Goal: Check status: Check status

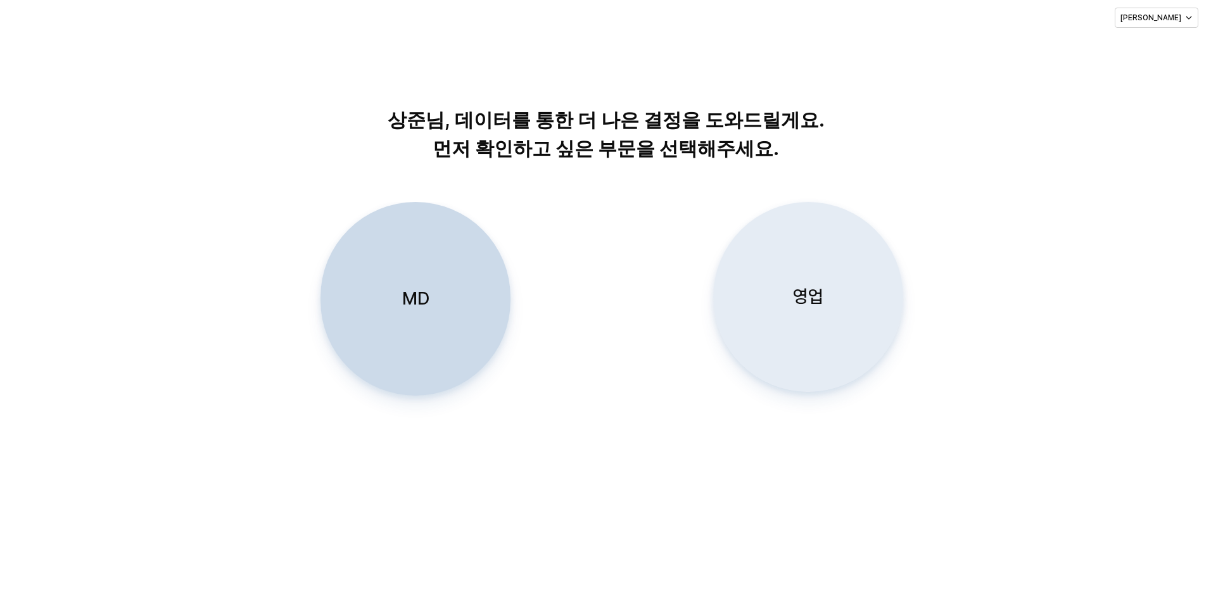
click at [802, 310] on div "영업" at bounding box center [808, 297] width 179 height 189
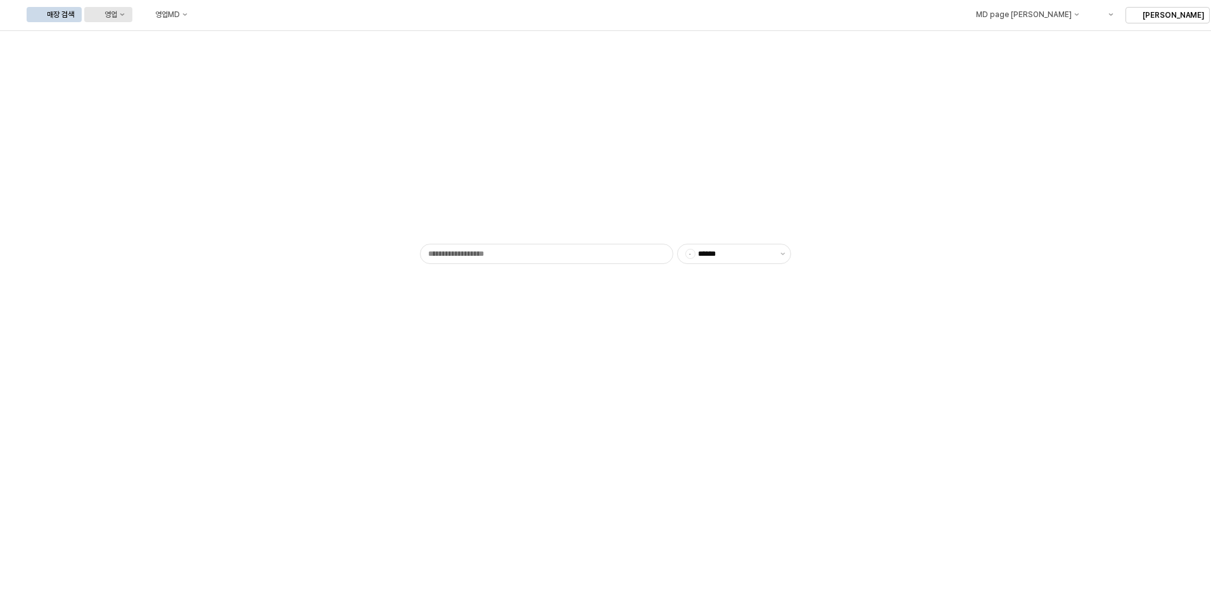
click at [117, 14] on div "영업" at bounding box center [111, 14] width 13 height 9
click at [228, 37] on div "목표매출 달성현황" at bounding box center [249, 38] width 67 height 10
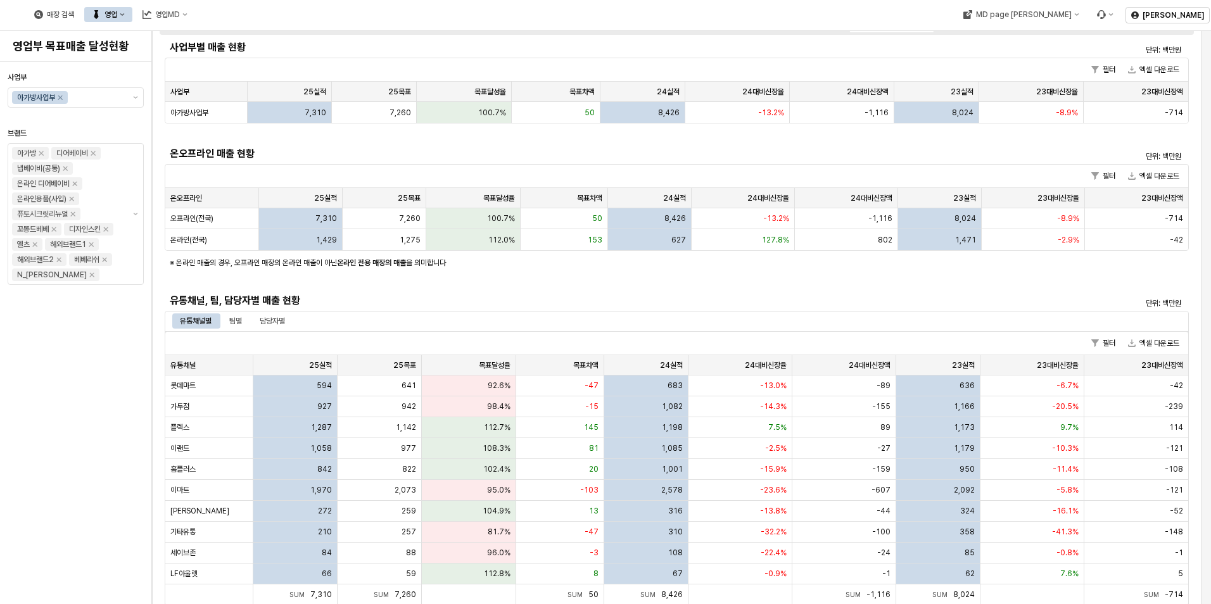
scroll to position [127, 0]
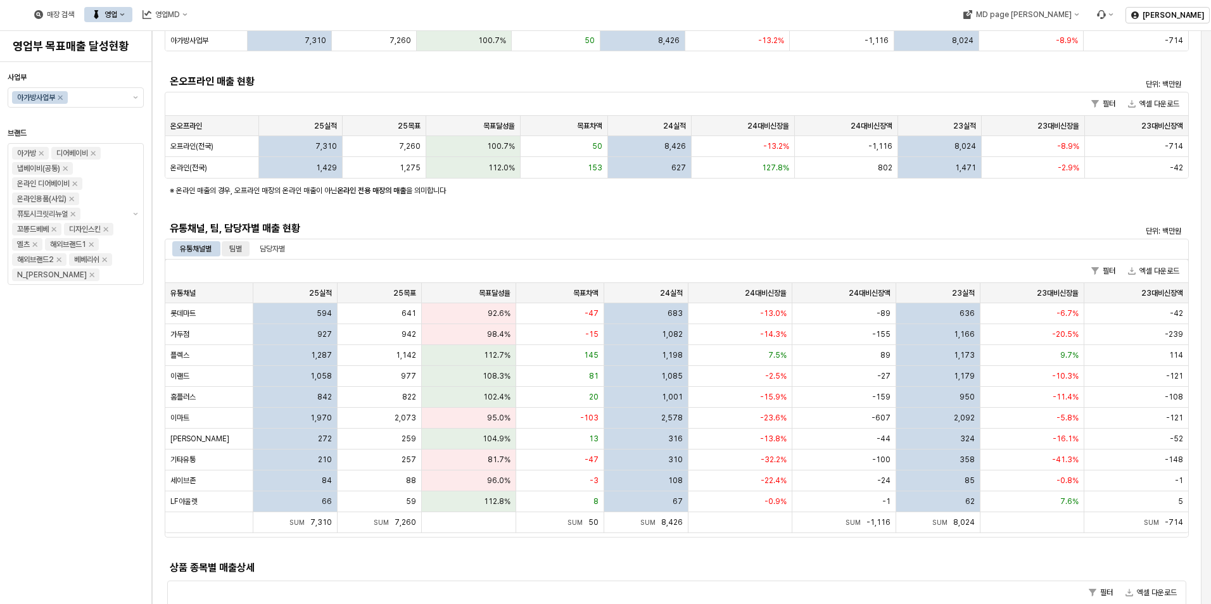
click at [235, 248] on div "팀별" at bounding box center [235, 248] width 13 height 15
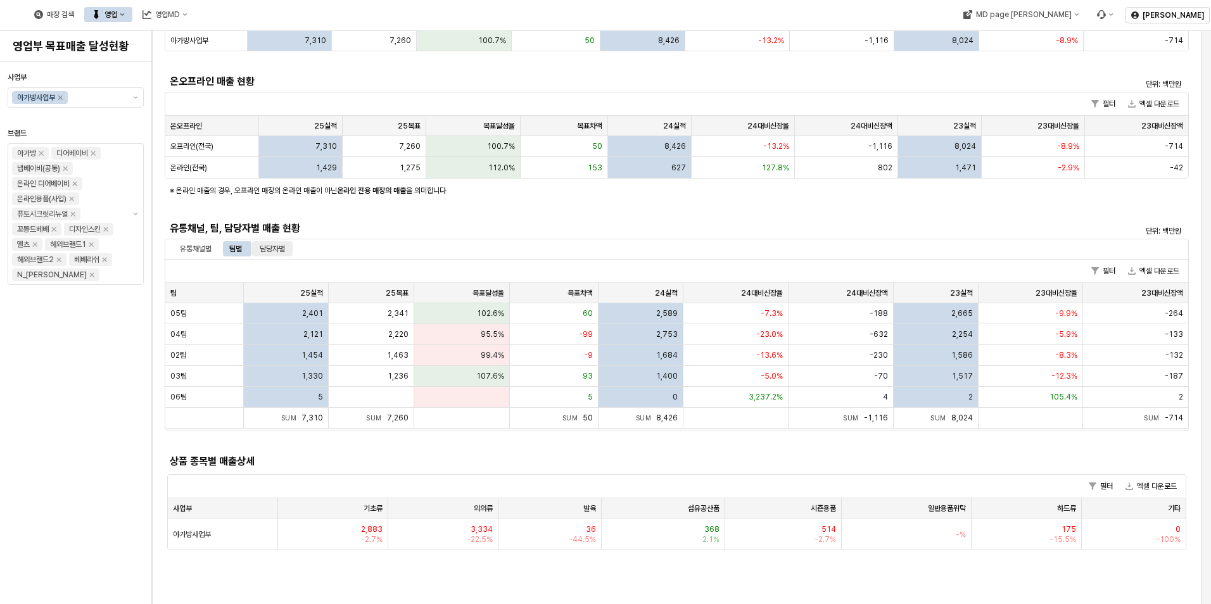
click at [292, 248] on div "담당자별" at bounding box center [272, 248] width 41 height 15
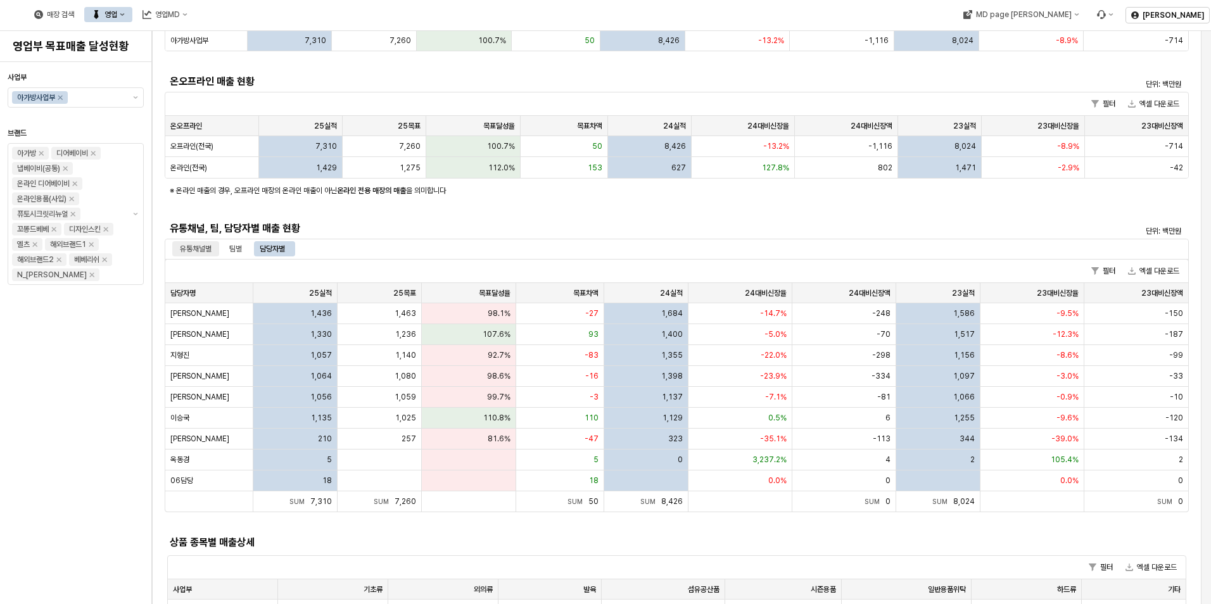
click at [187, 244] on div "유통채널별" at bounding box center [196, 248] width 32 height 15
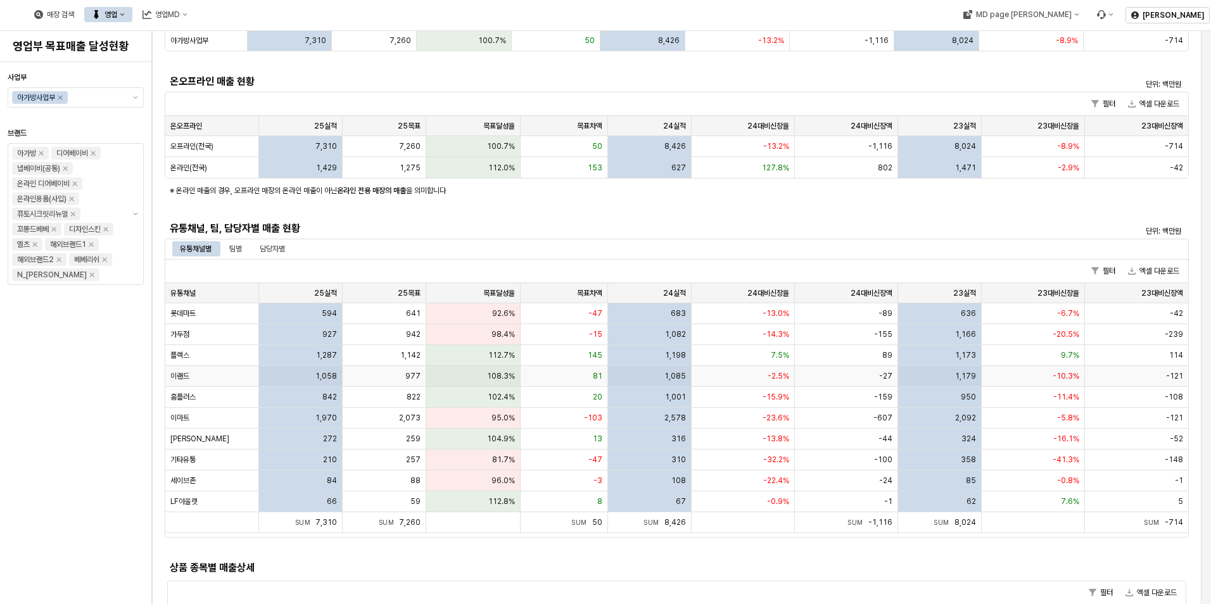
click at [305, 380] on div "1,058" at bounding box center [301, 376] width 84 height 21
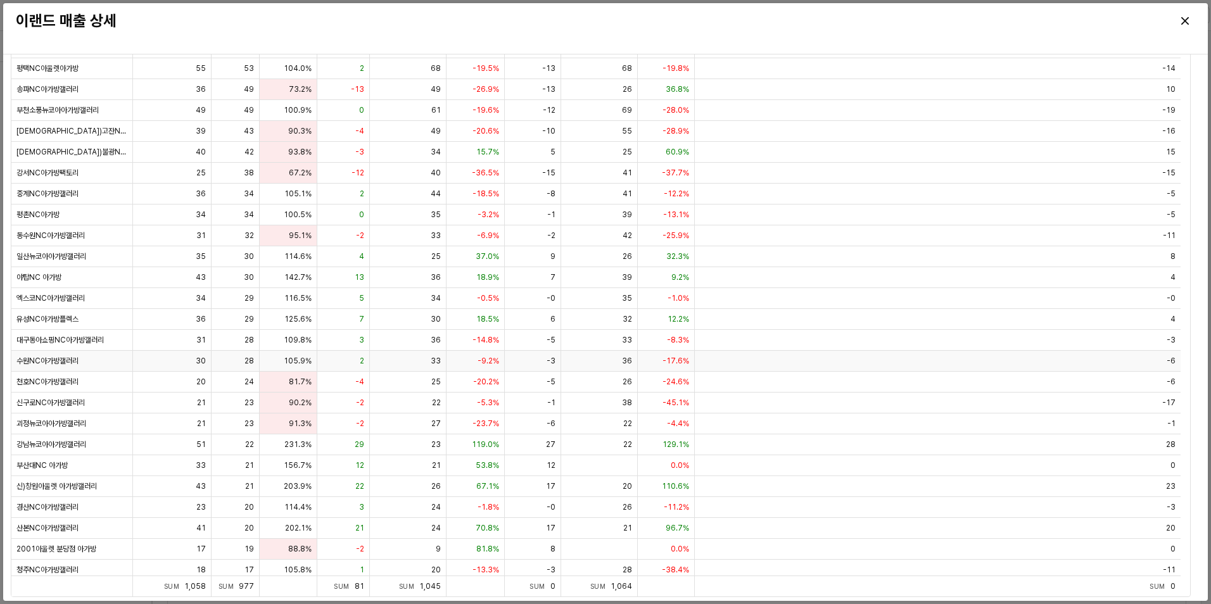
scroll to position [0, 0]
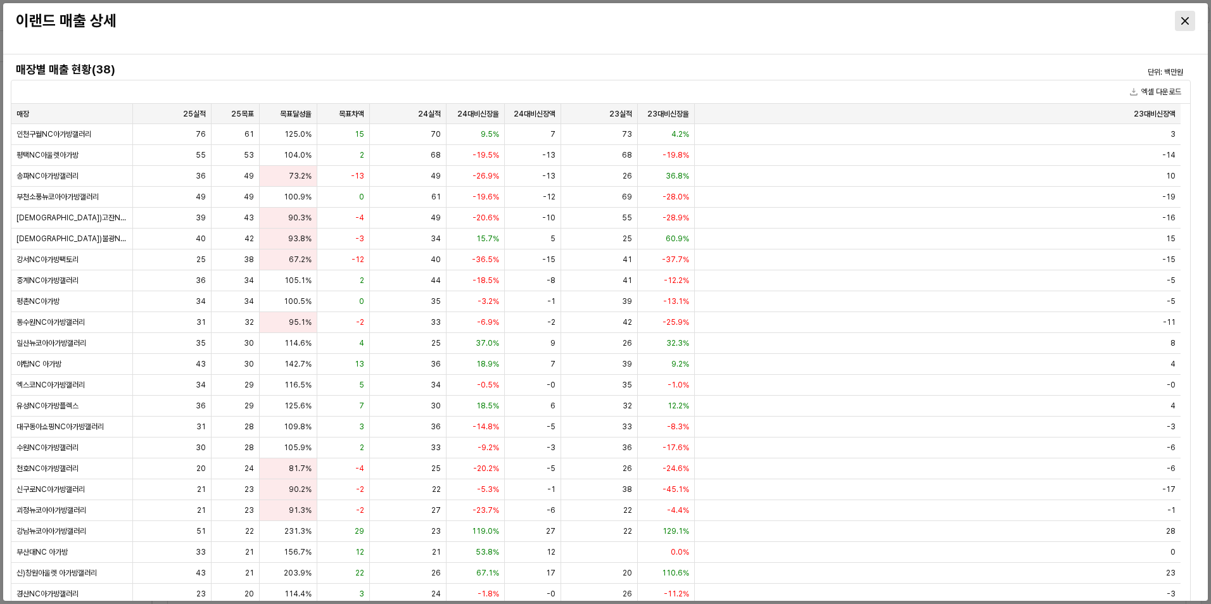
click at [1185, 22] on icon "Close" at bounding box center [1186, 21] width 8 height 8
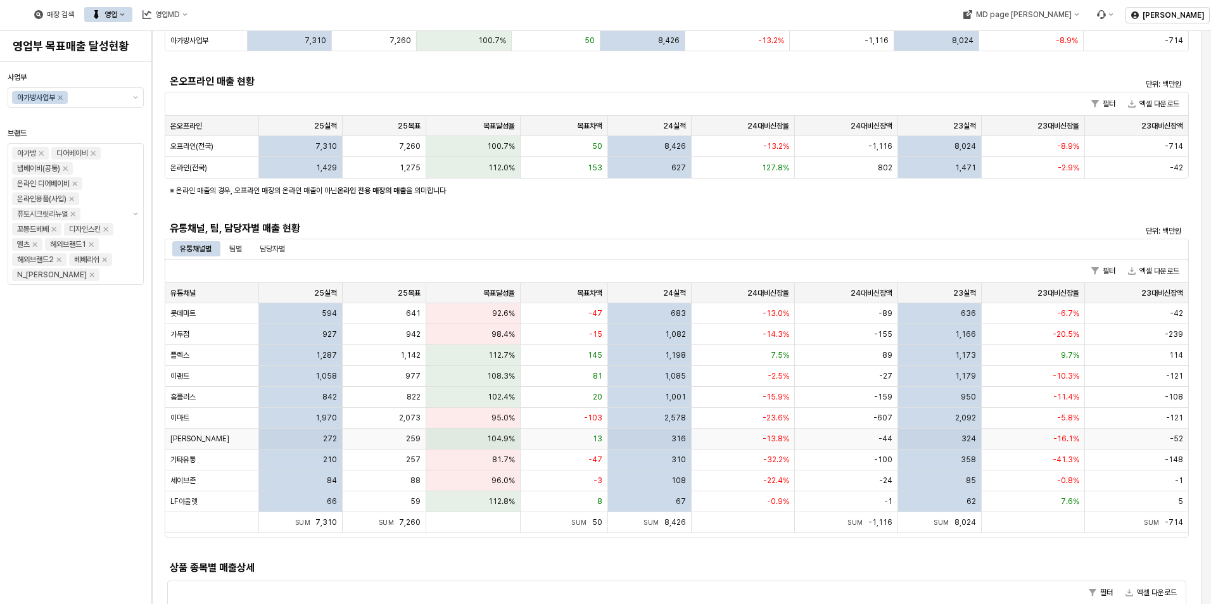
click at [293, 442] on div "272" at bounding box center [301, 439] width 84 height 21
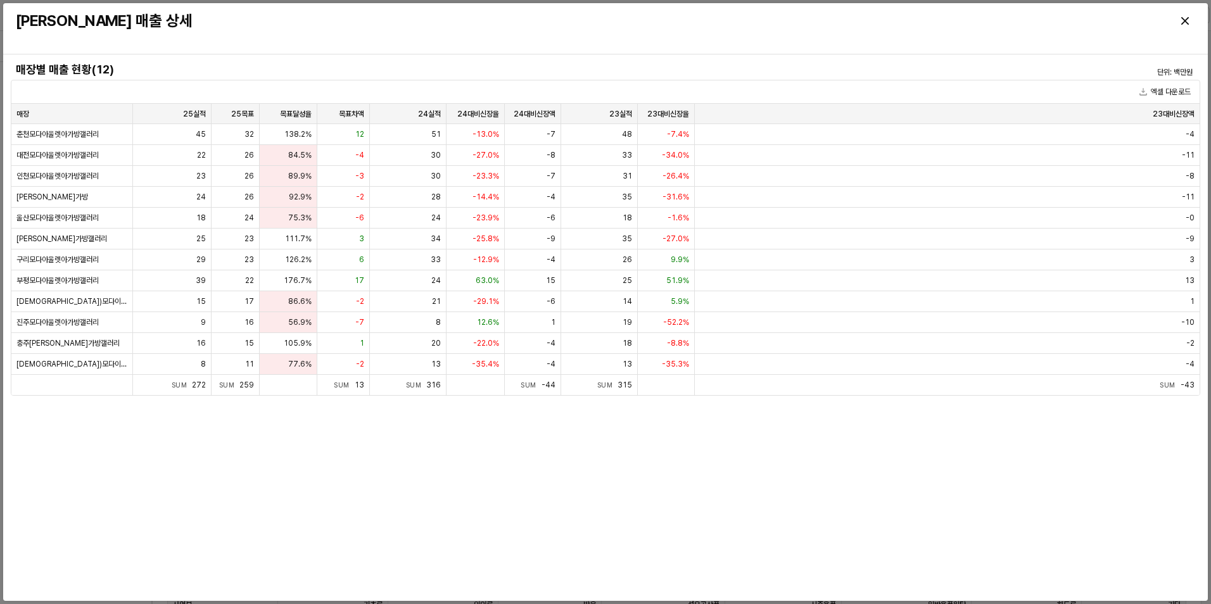
scroll to position [127, 0]
click at [1190, 18] on div "Close" at bounding box center [1185, 20] width 19 height 19
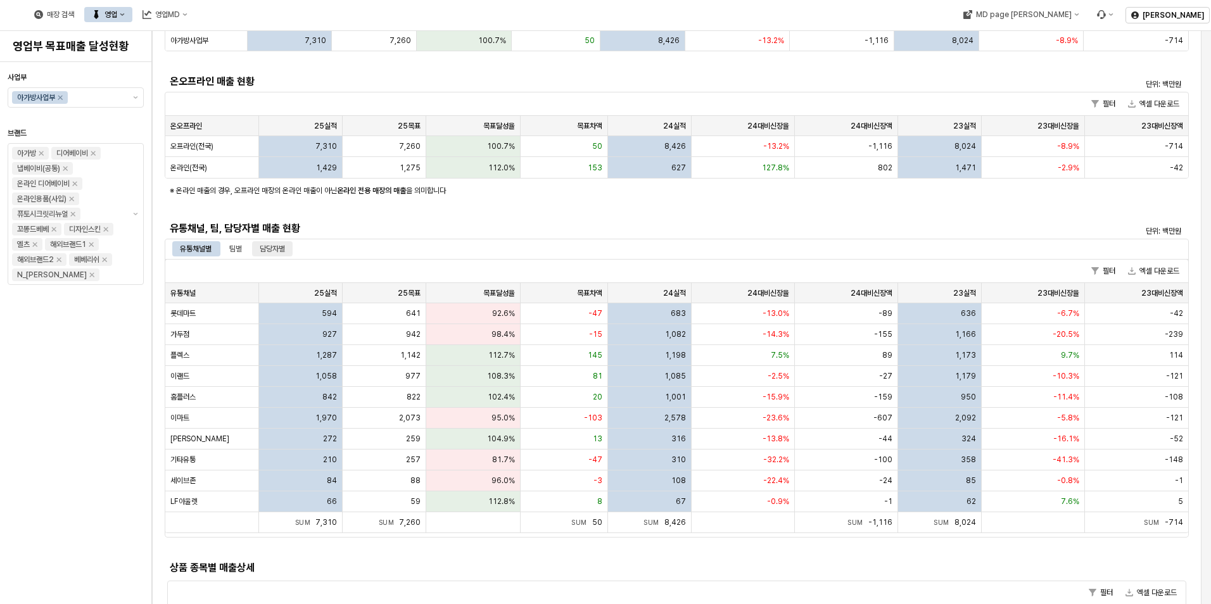
click at [277, 246] on div "담당자별" at bounding box center [272, 248] width 25 height 15
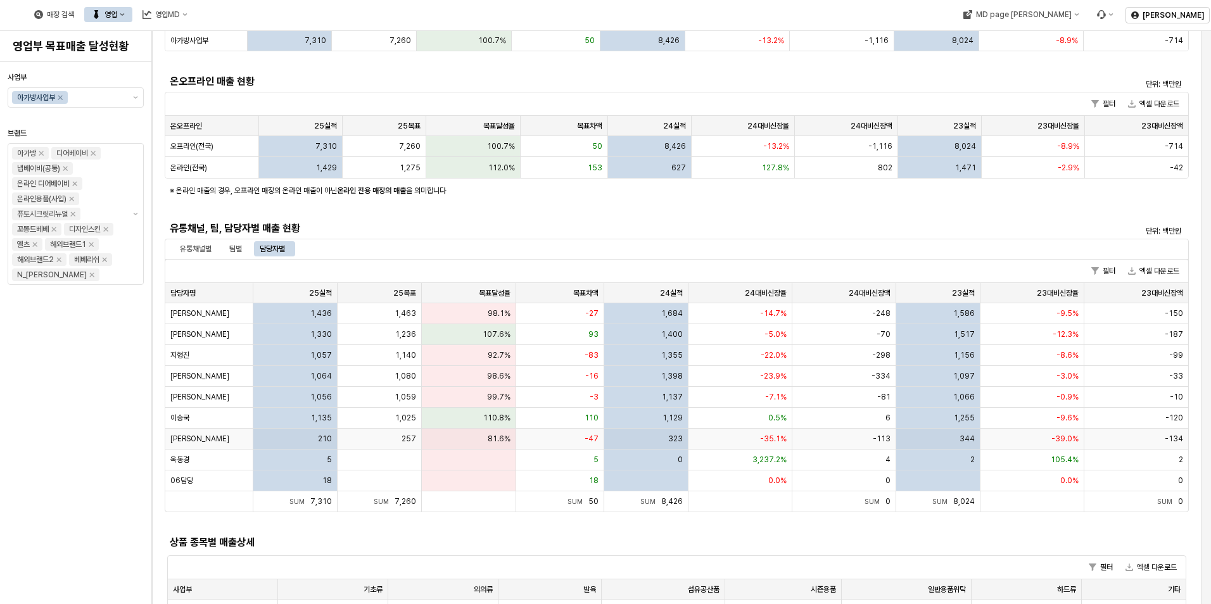
click at [483, 443] on div "81.6%" at bounding box center [469, 439] width 94 height 21
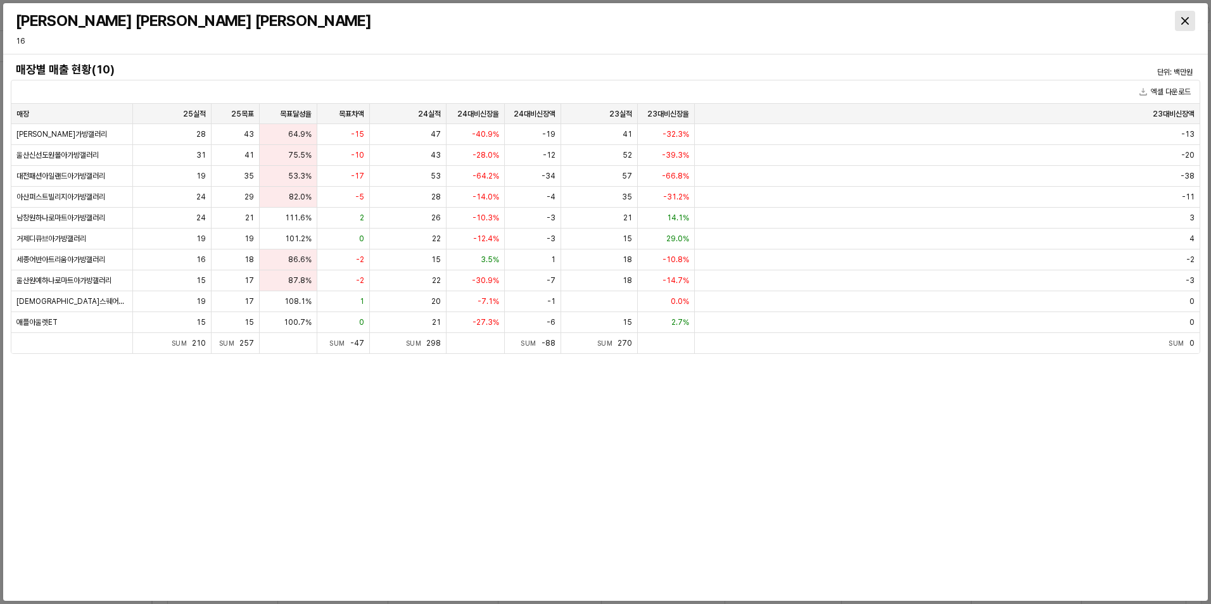
click at [1187, 22] on icon "Close" at bounding box center [1186, 21] width 8 height 8
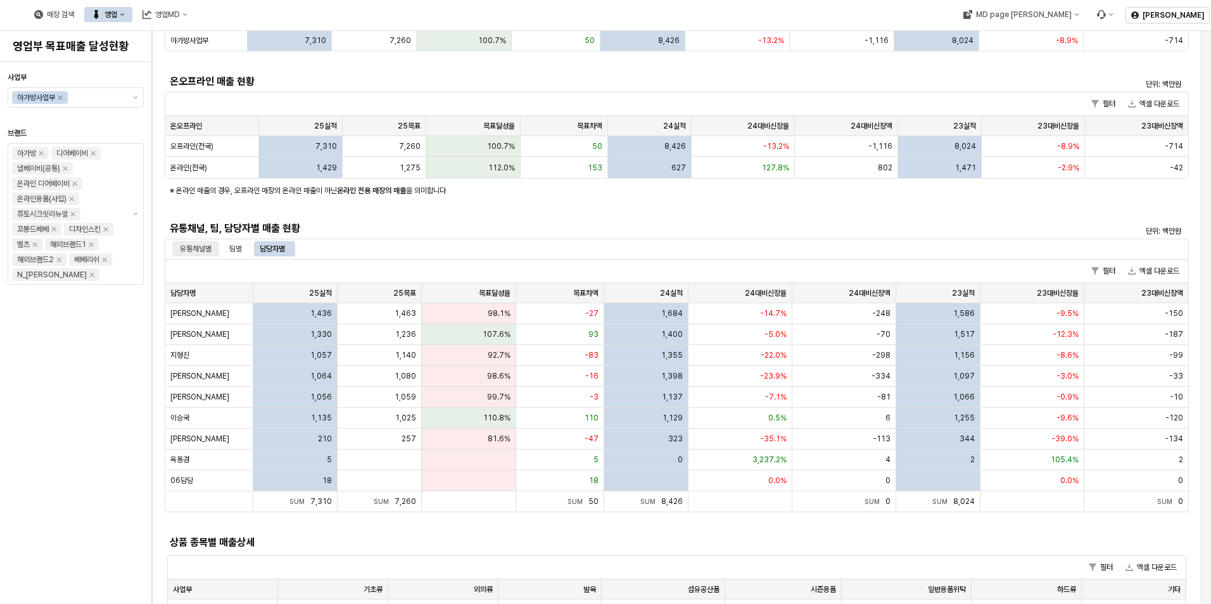
click at [195, 250] on div "유통채널별" at bounding box center [196, 248] width 32 height 15
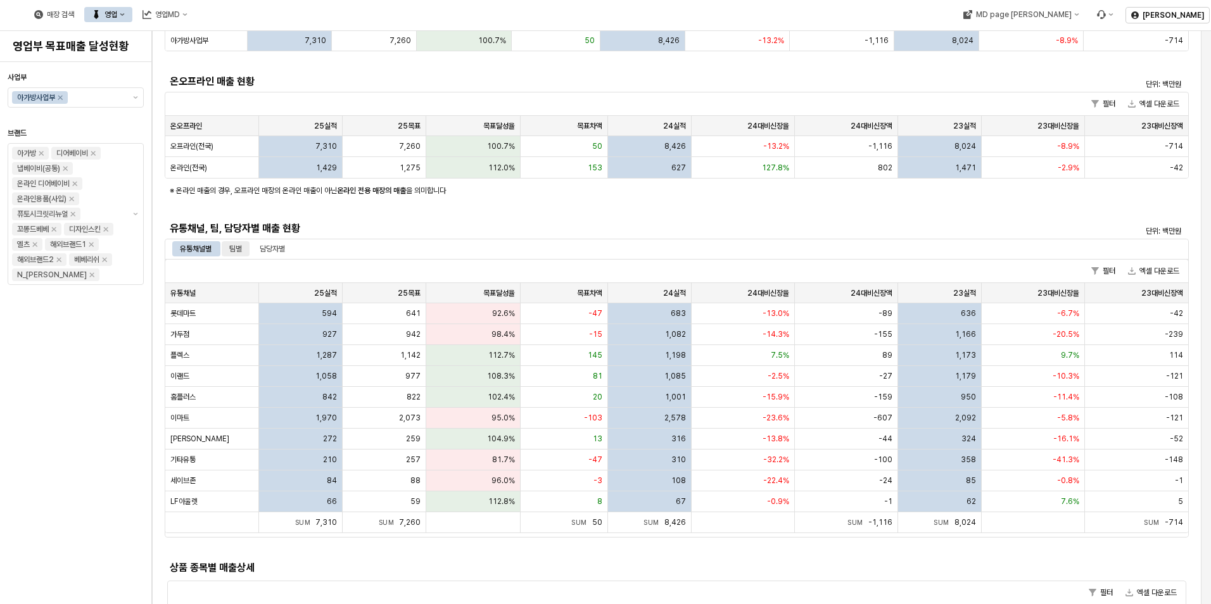
click at [239, 245] on div "팀별" at bounding box center [235, 248] width 13 height 15
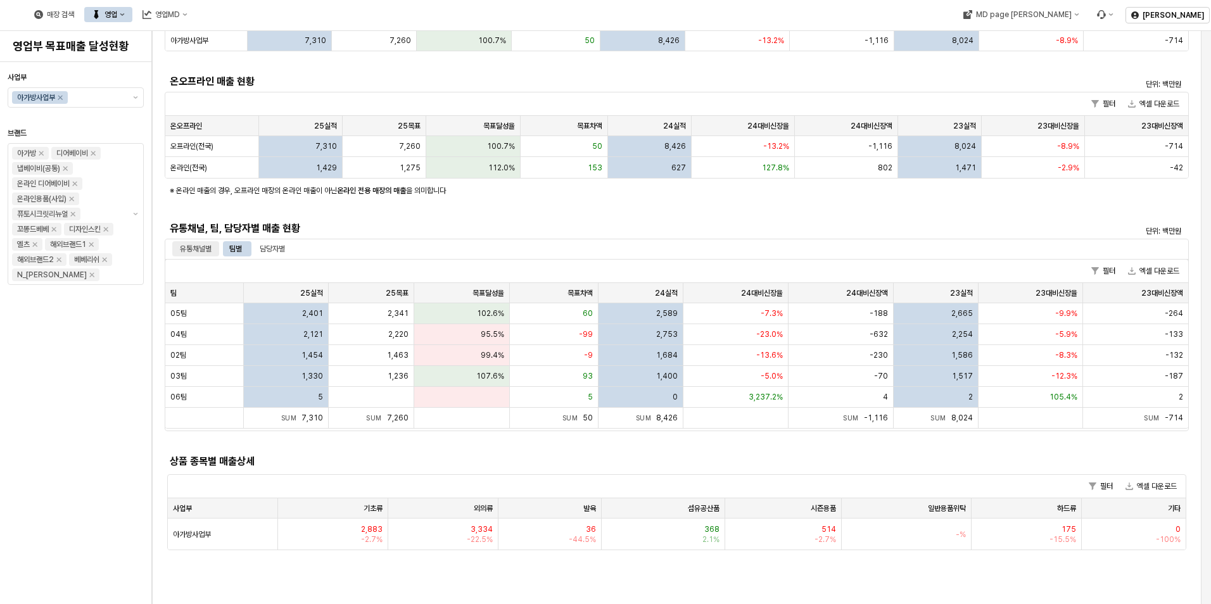
click at [193, 241] on div "유통채널별" at bounding box center [196, 248] width 32 height 15
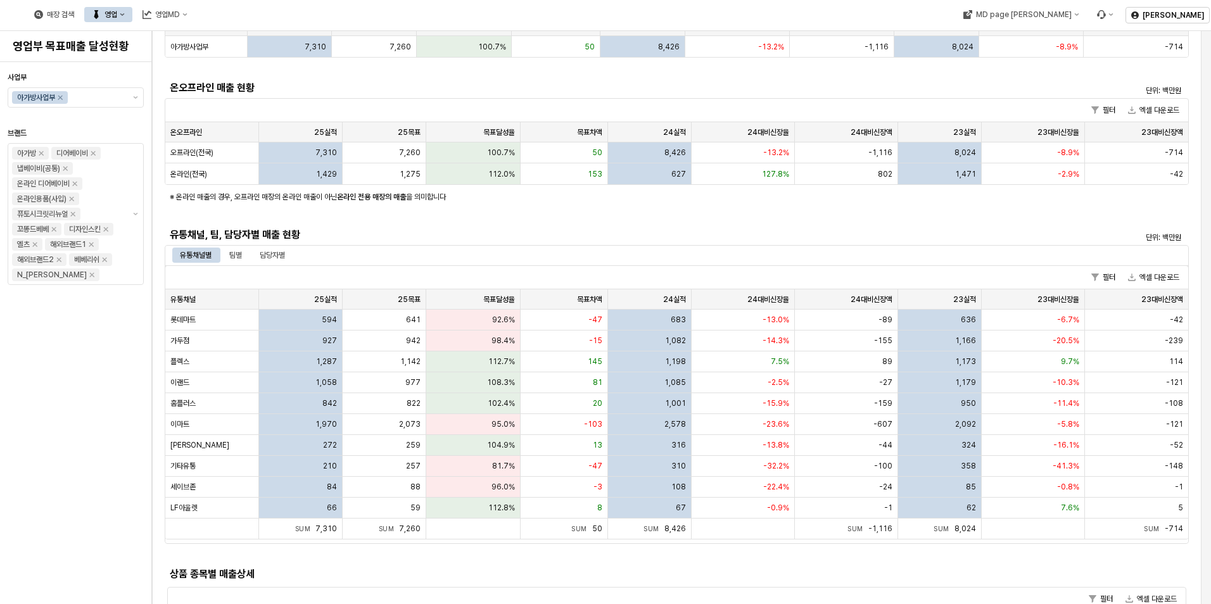
scroll to position [190, 0]
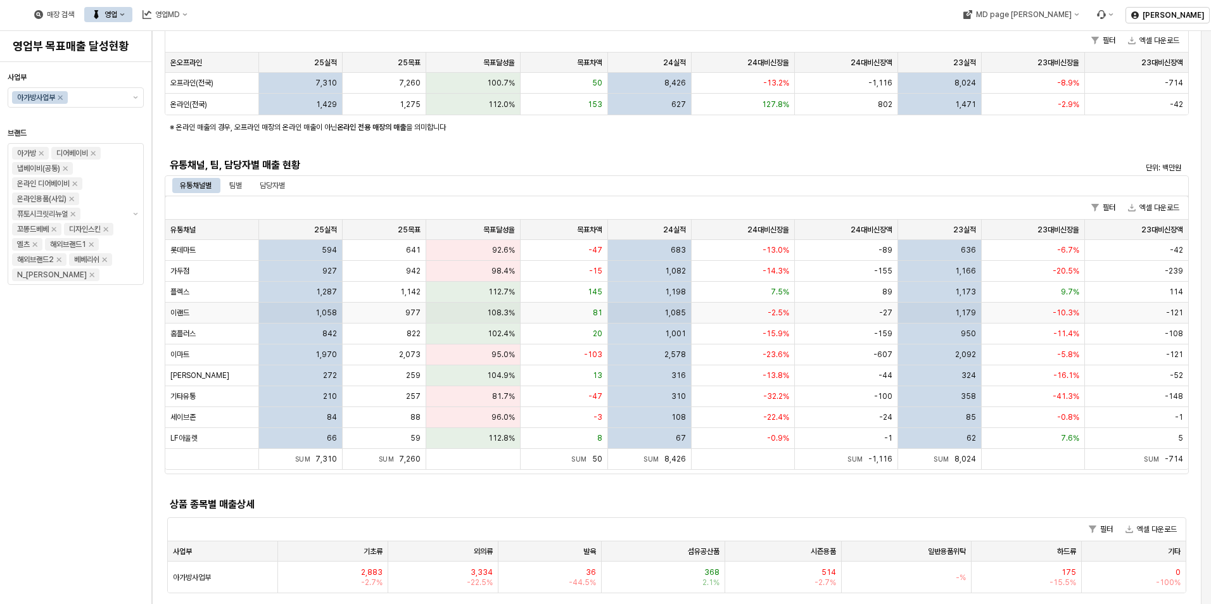
click at [395, 314] on div "977" at bounding box center [385, 313] width 84 height 21
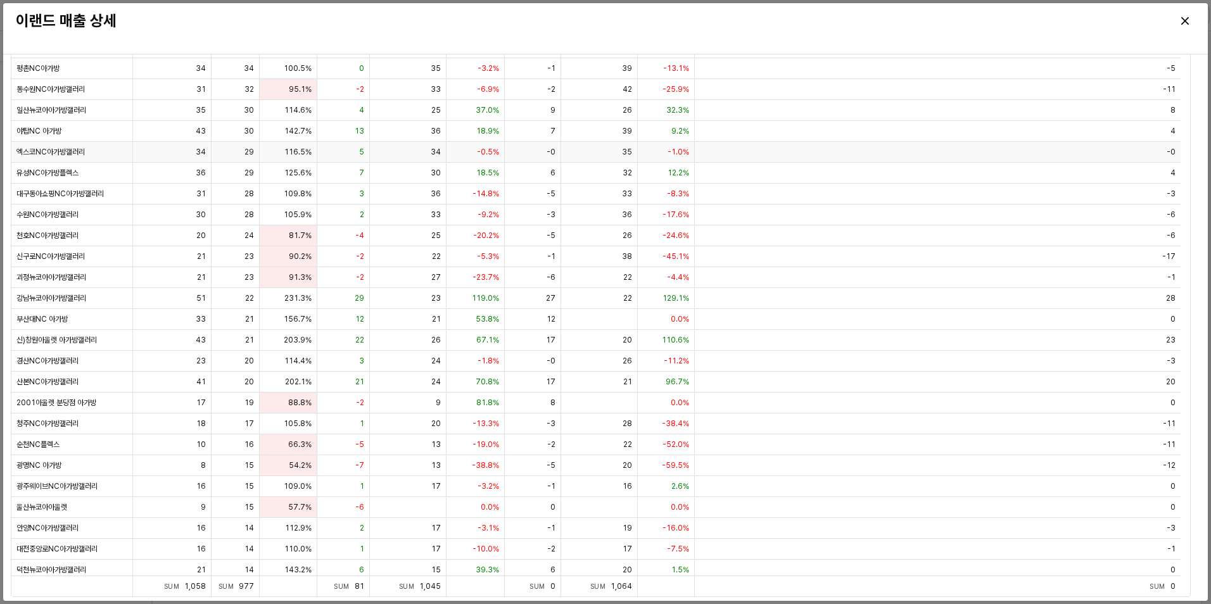
scroll to position [0, 0]
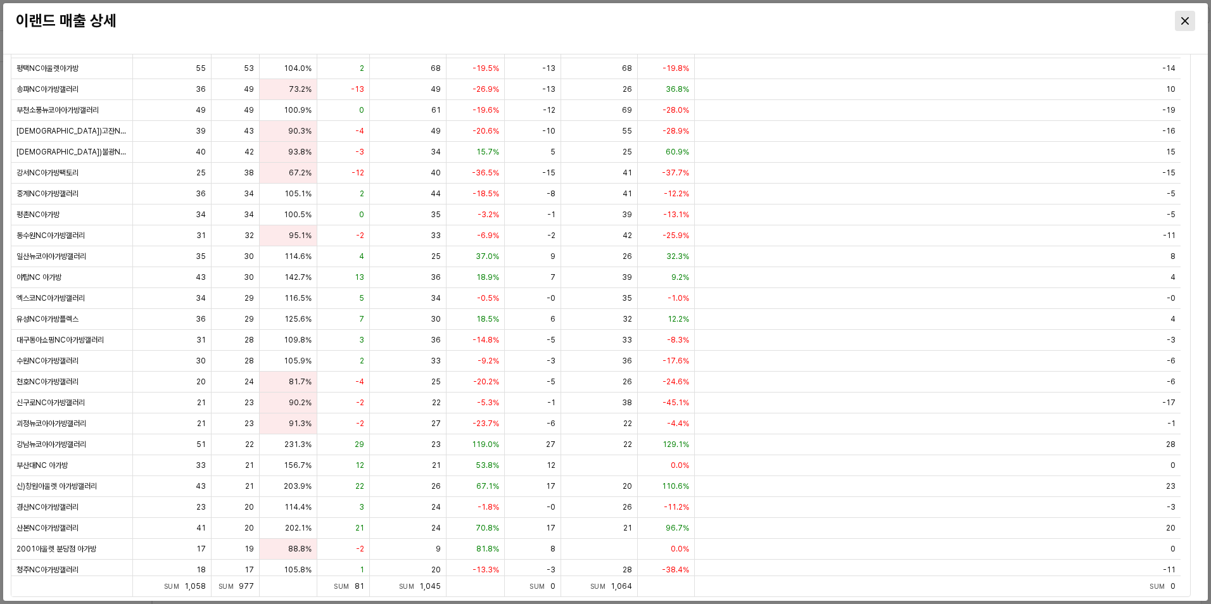
click at [1191, 23] on div "Close" at bounding box center [1185, 20] width 19 height 19
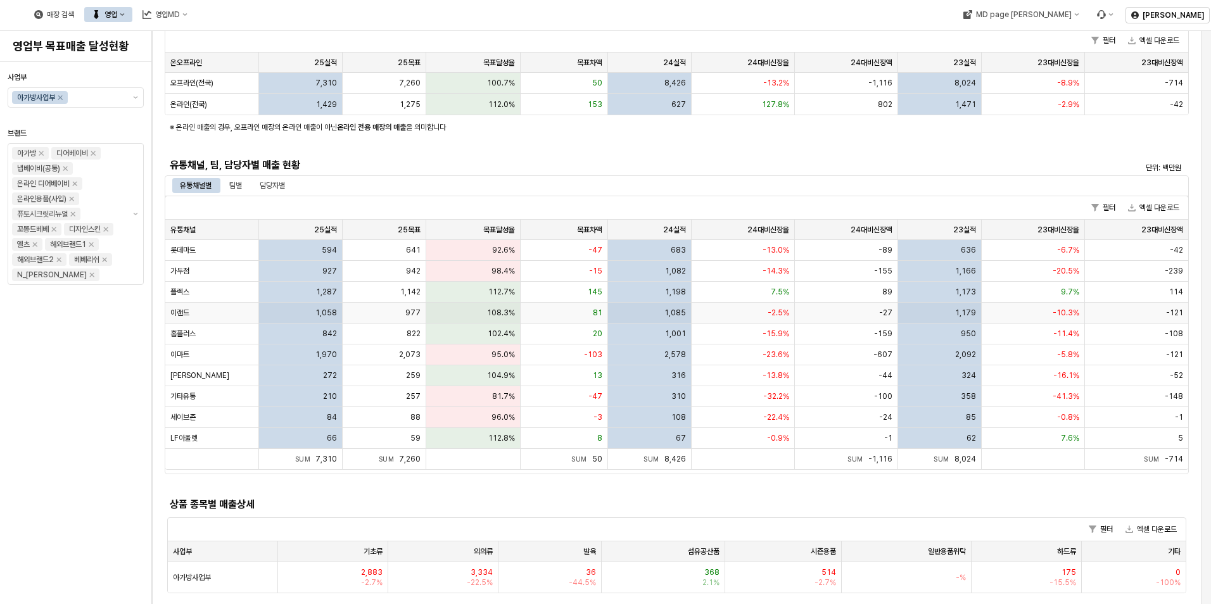
click at [475, 314] on div "108.3%" at bounding box center [473, 313] width 94 height 21
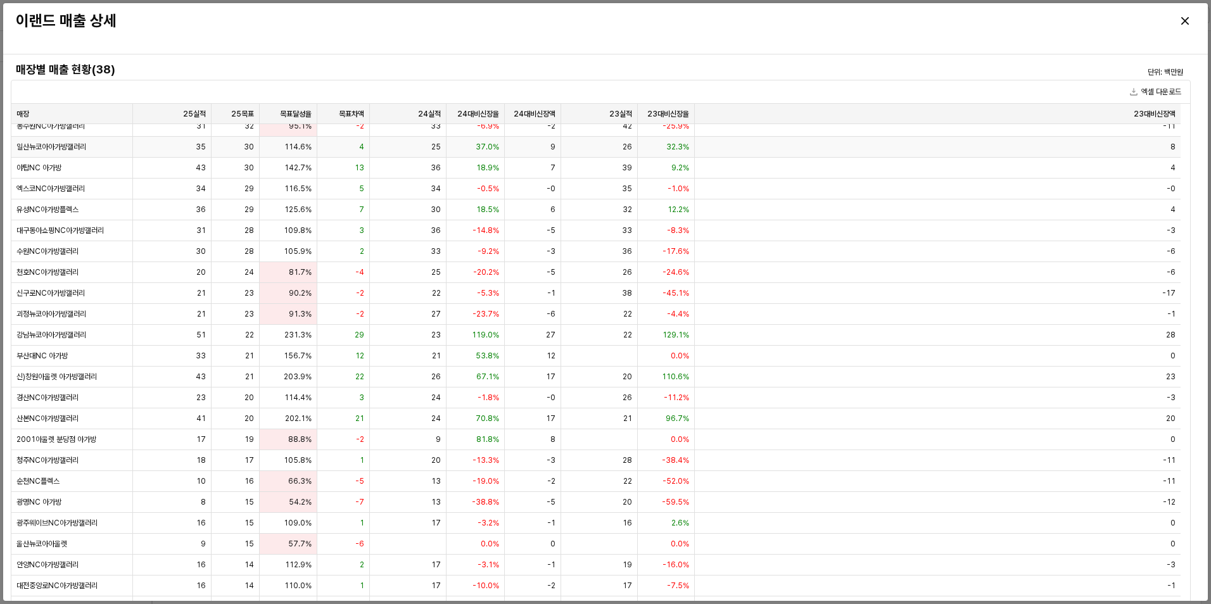
scroll to position [253, 0]
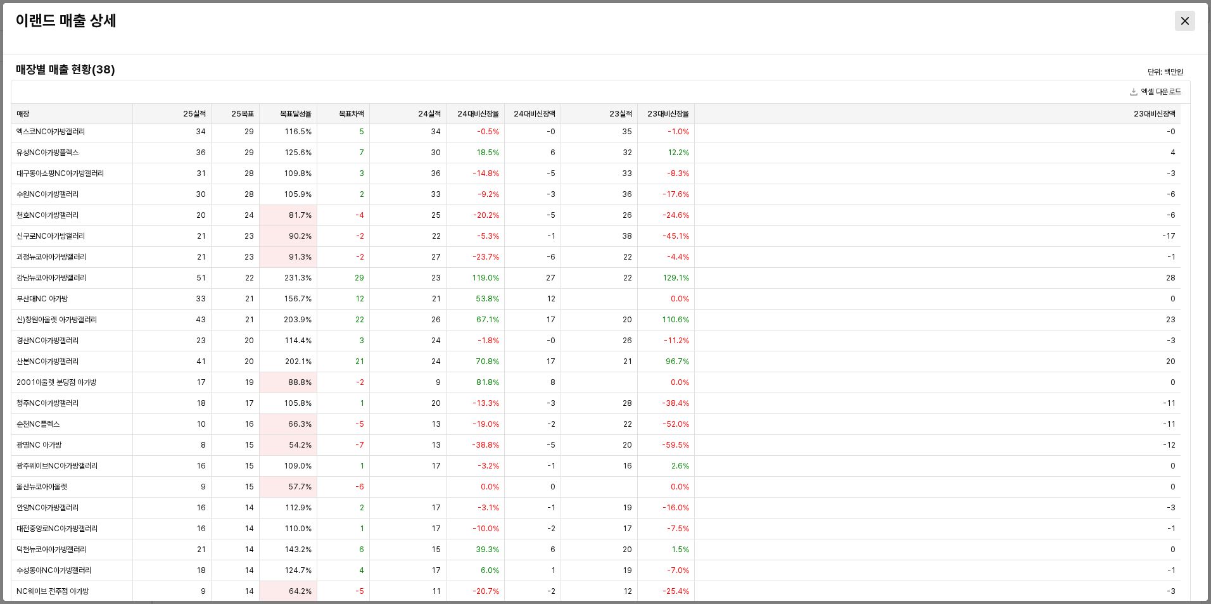
click at [1187, 17] on icon "Close" at bounding box center [1186, 21] width 8 height 8
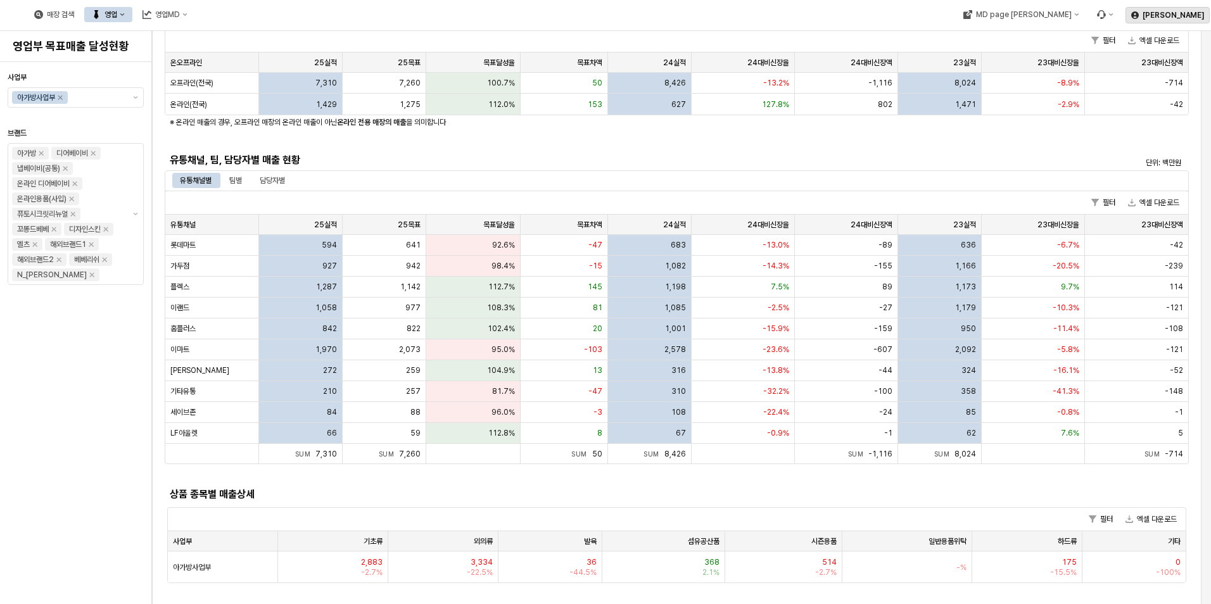
scroll to position [190, 0]
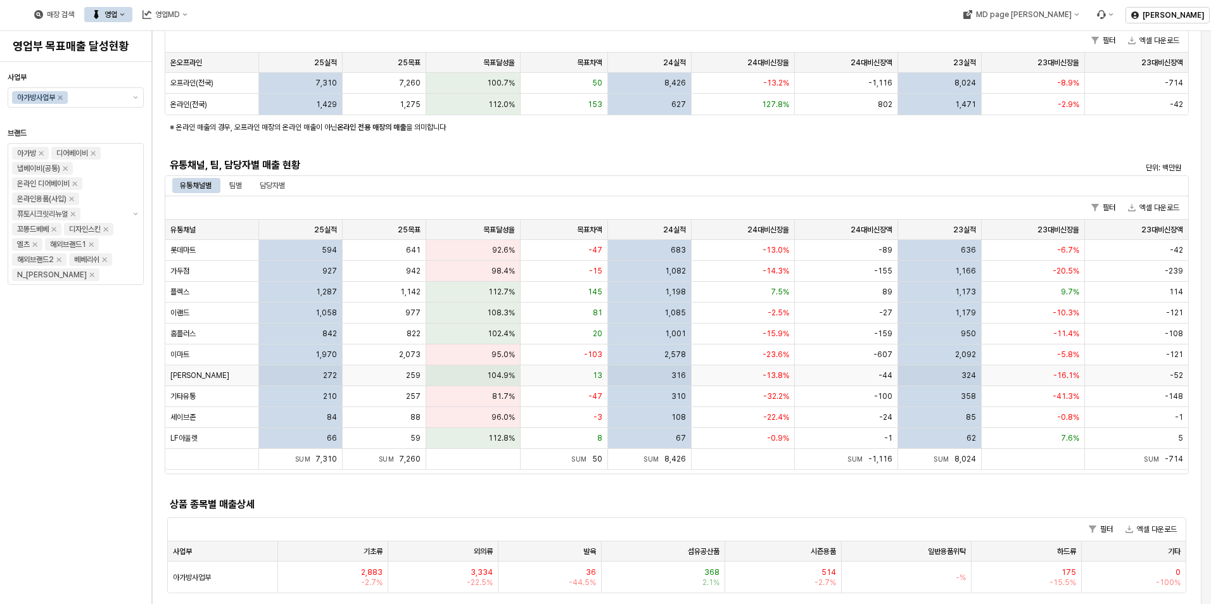
click at [404, 378] on div "259" at bounding box center [385, 376] width 84 height 21
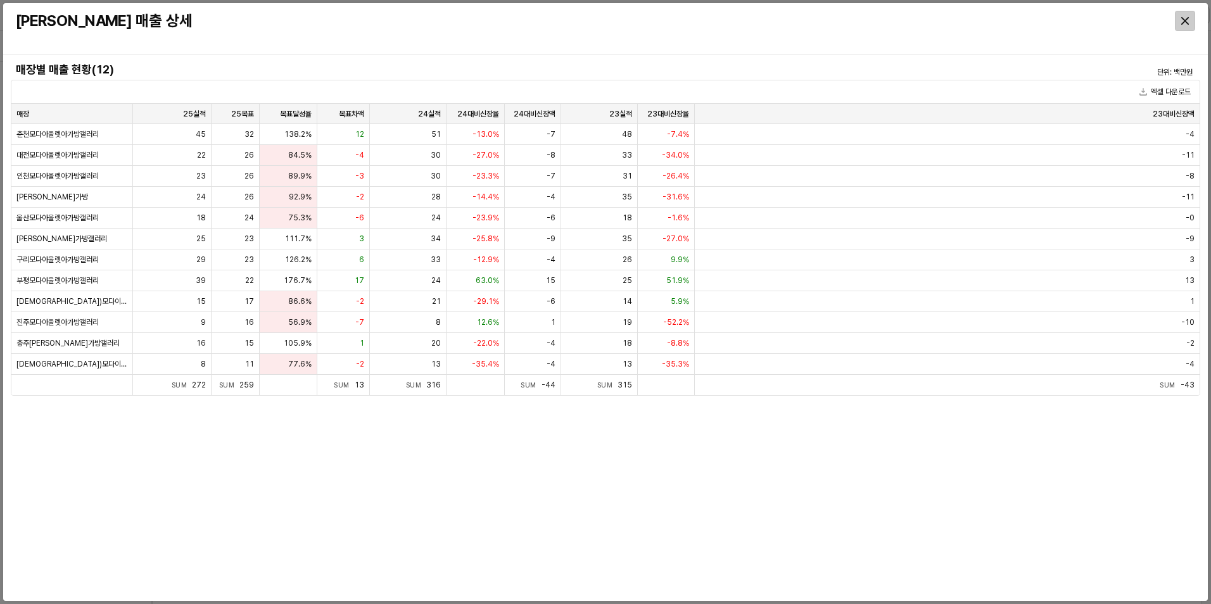
click at [1180, 23] on div "Close" at bounding box center [1185, 20] width 19 height 19
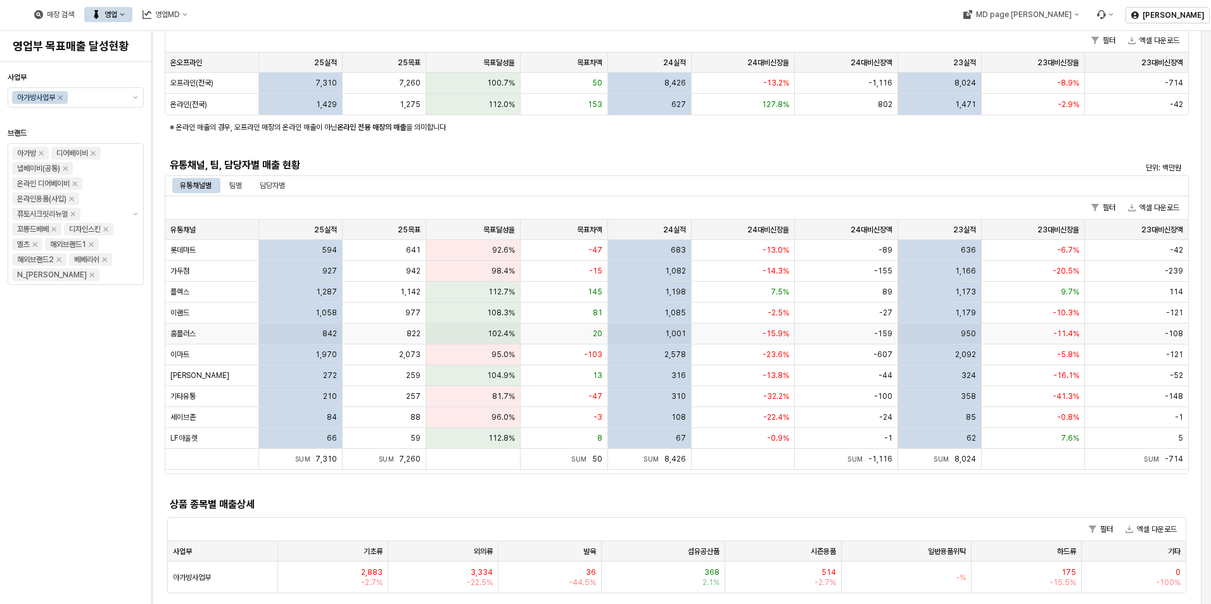
click at [284, 327] on div "842" at bounding box center [301, 334] width 84 height 21
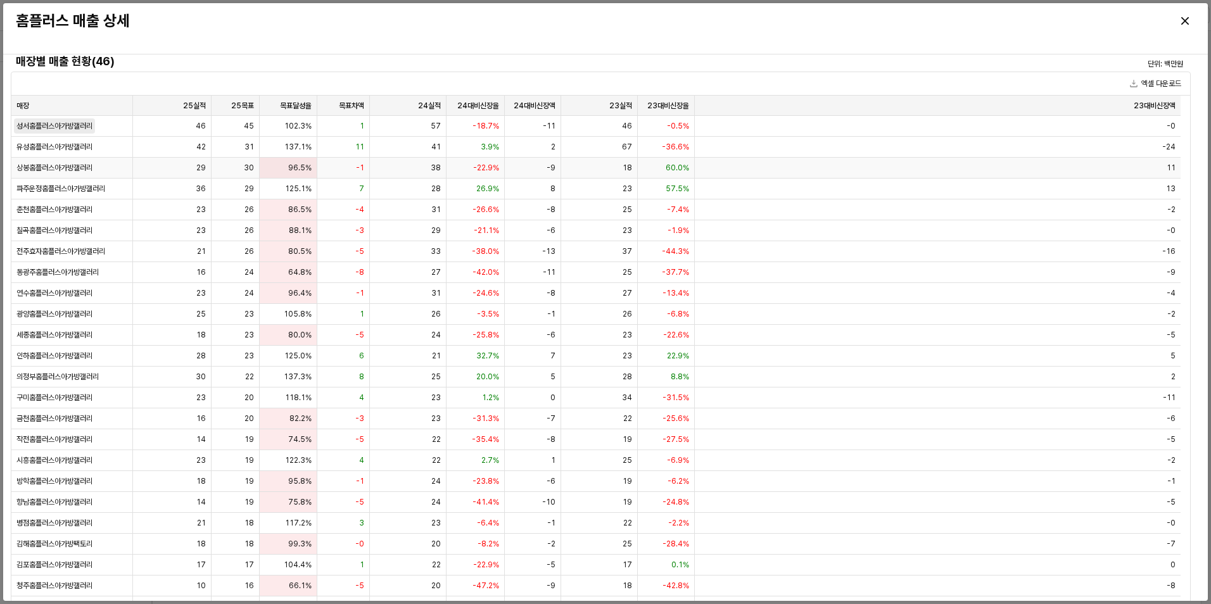
scroll to position [0, 0]
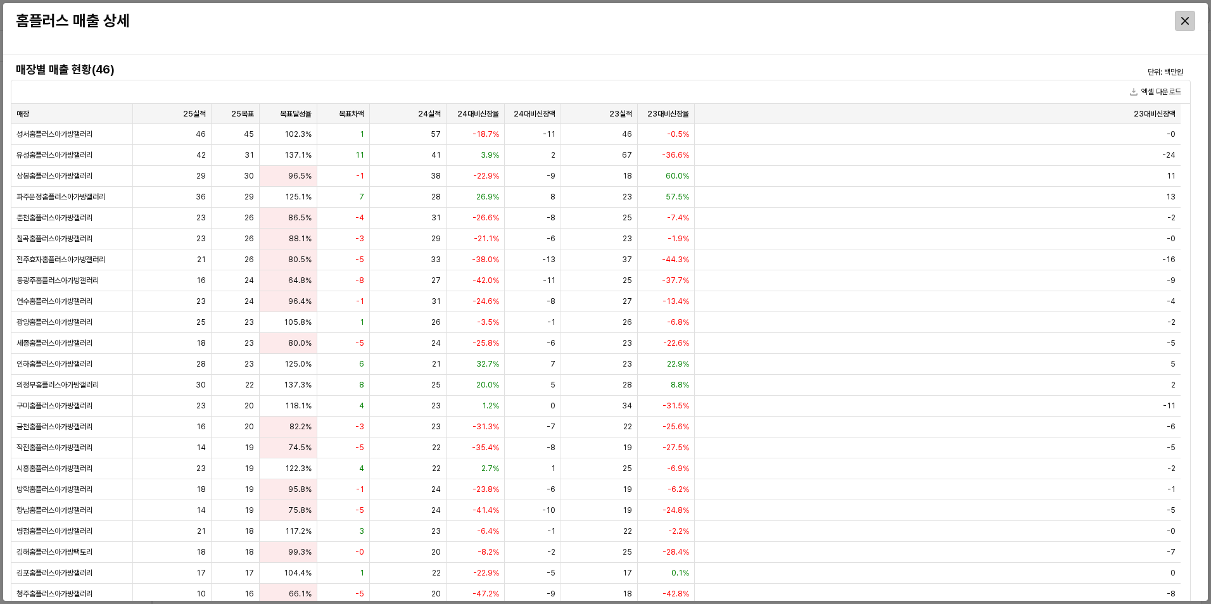
click at [1185, 22] on icon "Close" at bounding box center [1186, 21] width 8 height 8
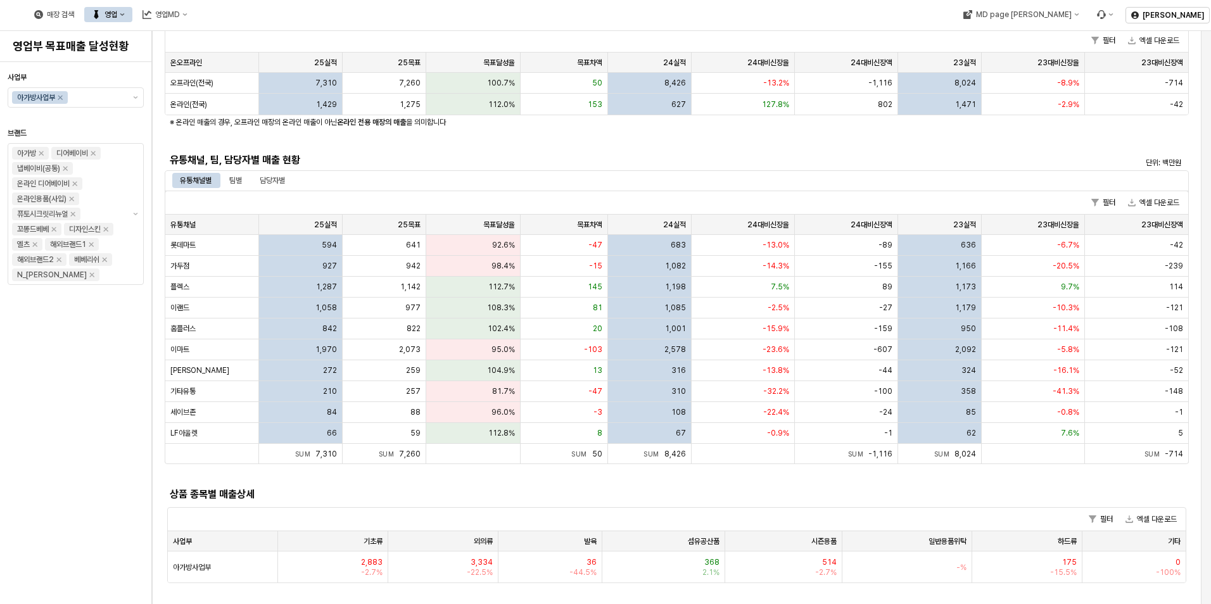
scroll to position [190, 0]
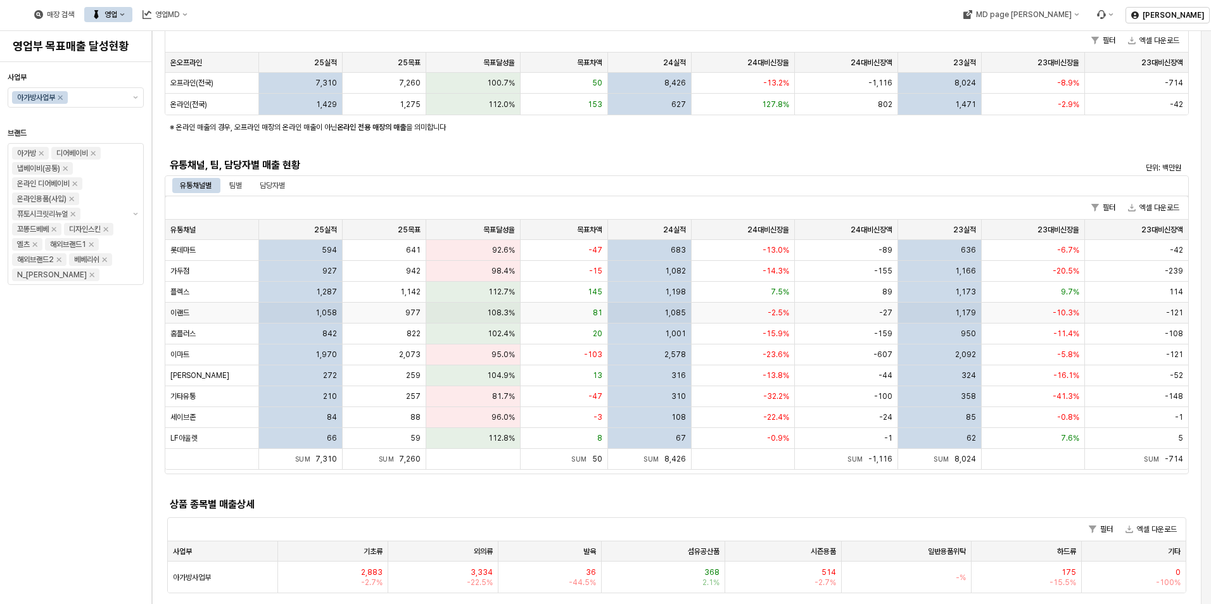
click at [295, 306] on div "1,058" at bounding box center [301, 313] width 84 height 21
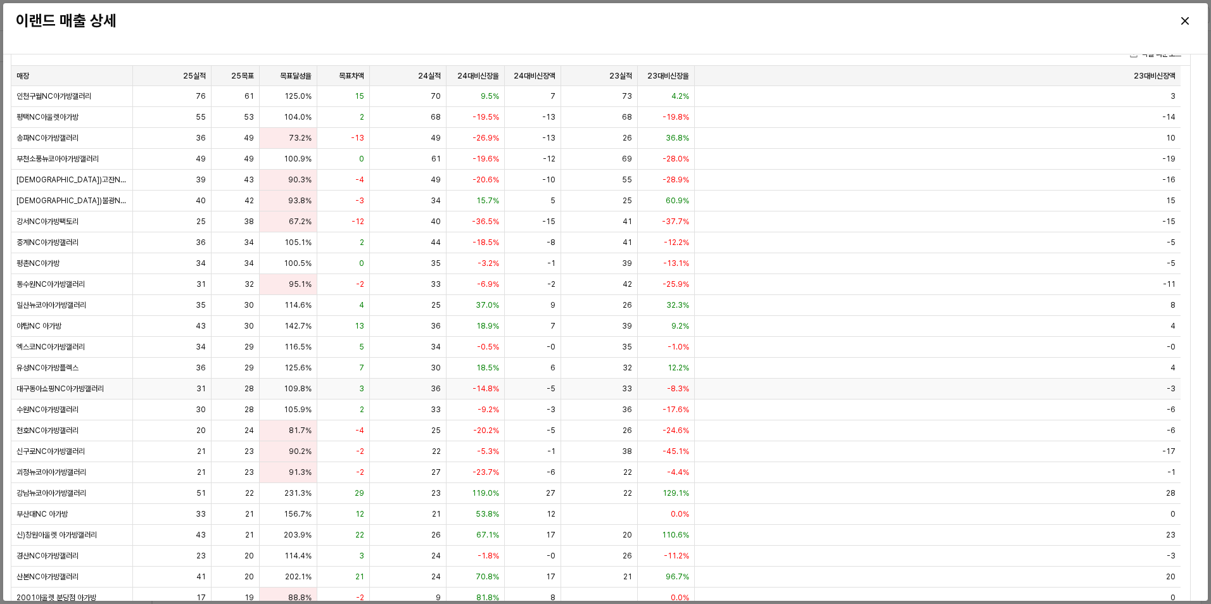
scroll to position [0, 0]
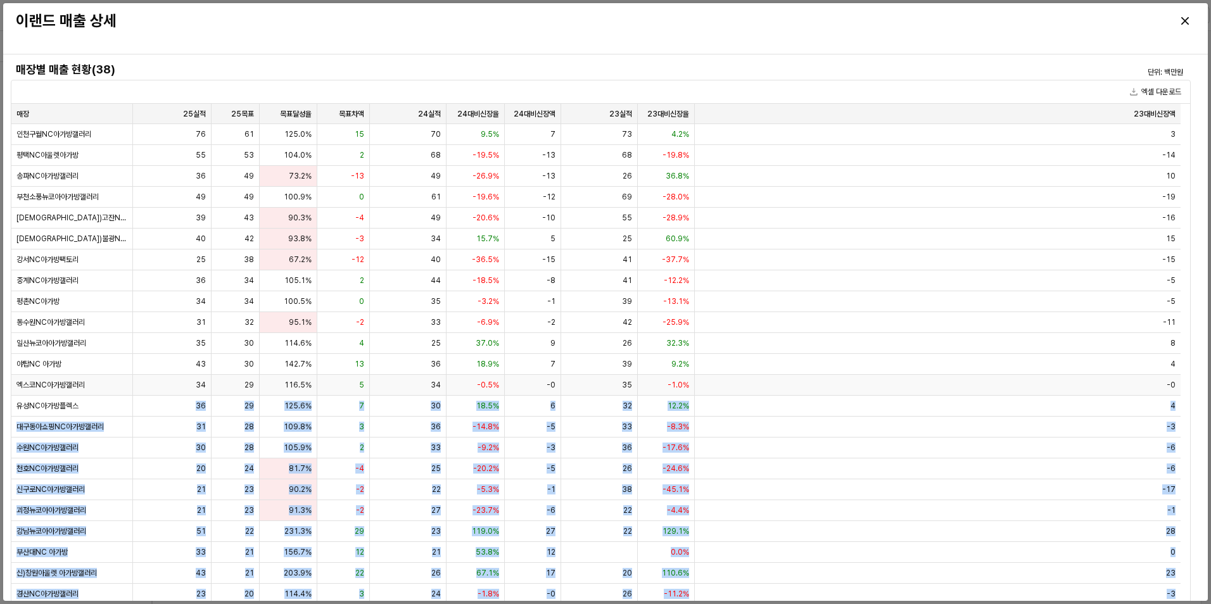
click at [345, 604] on html "Skip to main content 이랜드 매출 상세 매장별 매출 현황(38) 단위: 백만원 엑셀 다운로드 매장 매장 25실적 25실적 25…" at bounding box center [605, 302] width 1211 height 604
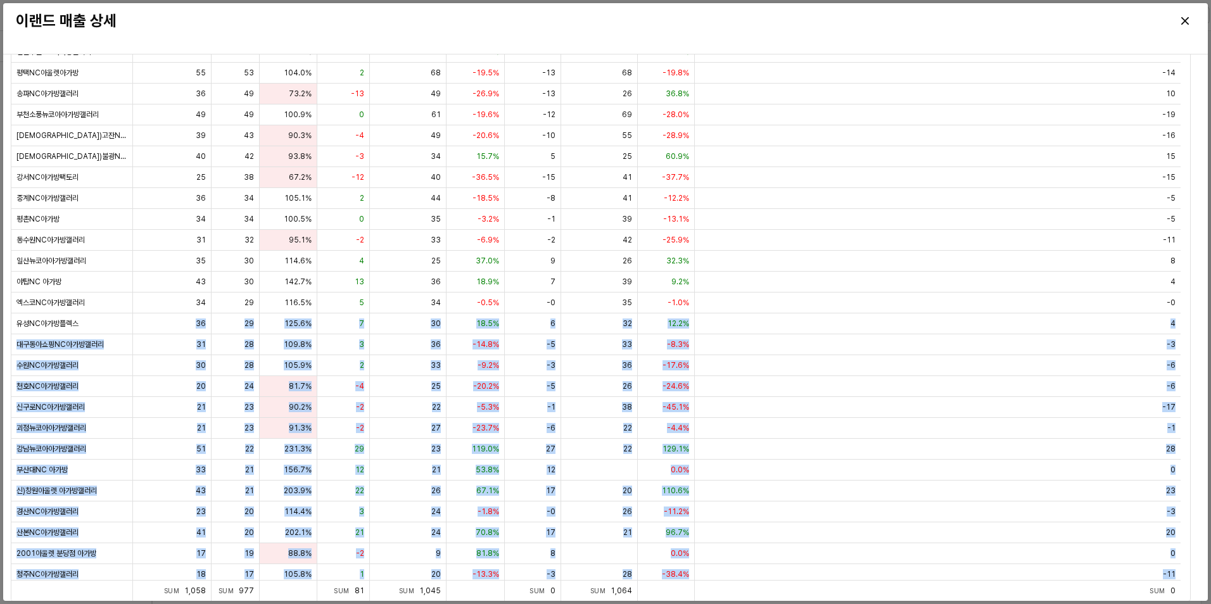
scroll to position [3, 0]
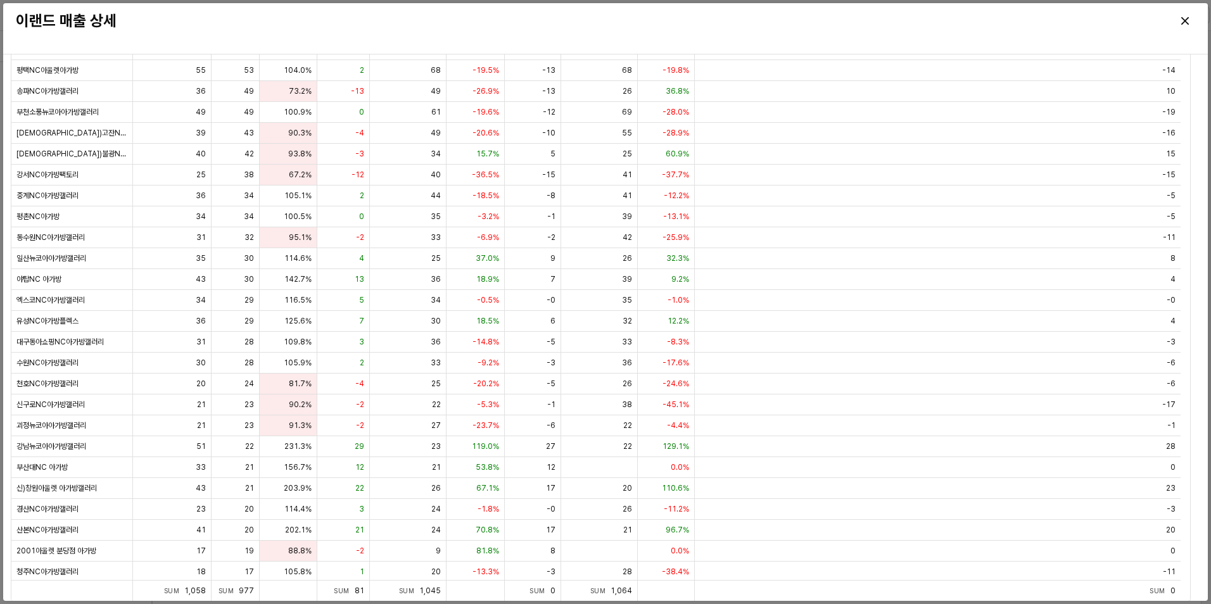
drag, startPoint x: 812, startPoint y: 30, endPoint x: 801, endPoint y: 23, distance: 13.0
click at [811, 28] on div "이랜드 매출 상세" at bounding box center [457, 20] width 893 height 25
click at [1188, 18] on icon "Close" at bounding box center [1186, 21] width 8 height 8
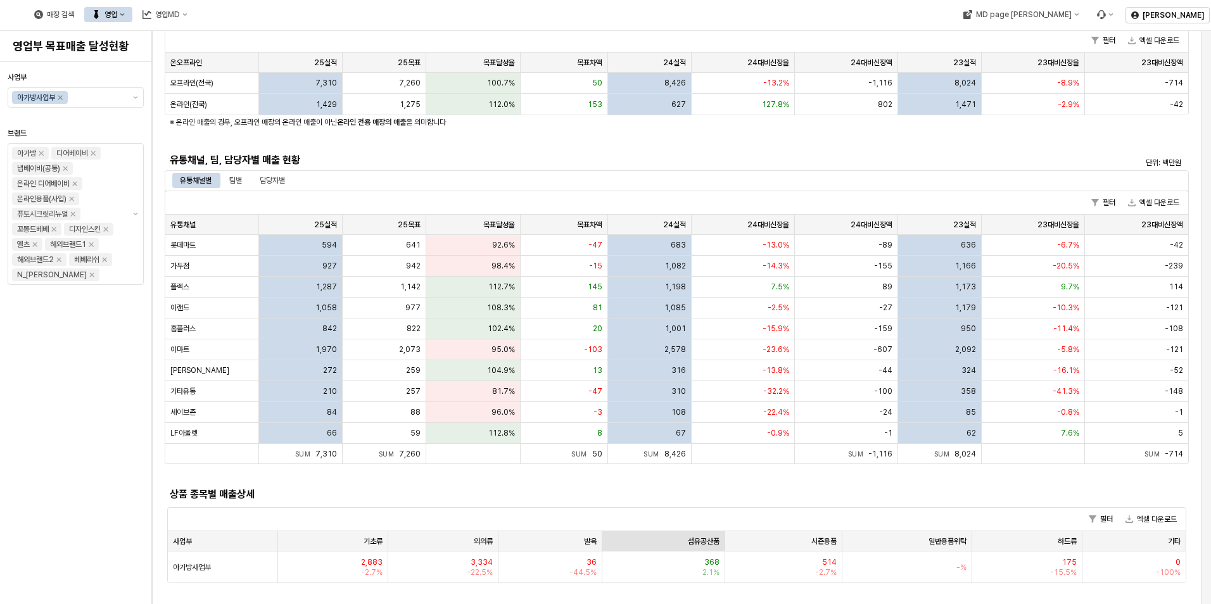
scroll to position [190, 0]
